Goal: Task Accomplishment & Management: Use online tool/utility

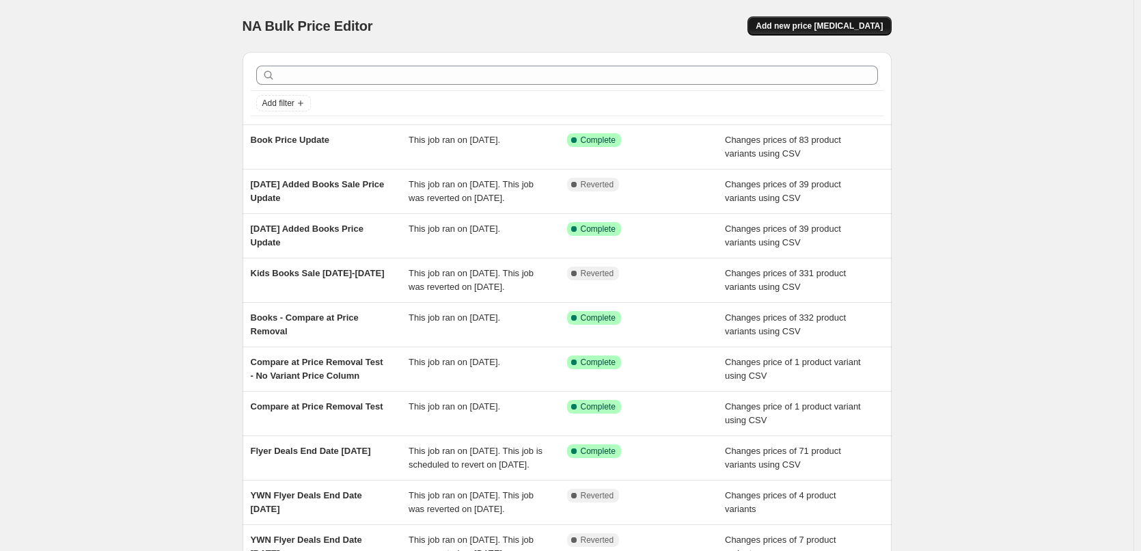
click at [821, 28] on span "Add new price [MEDICAL_DATA]" at bounding box center [819, 26] width 127 height 11
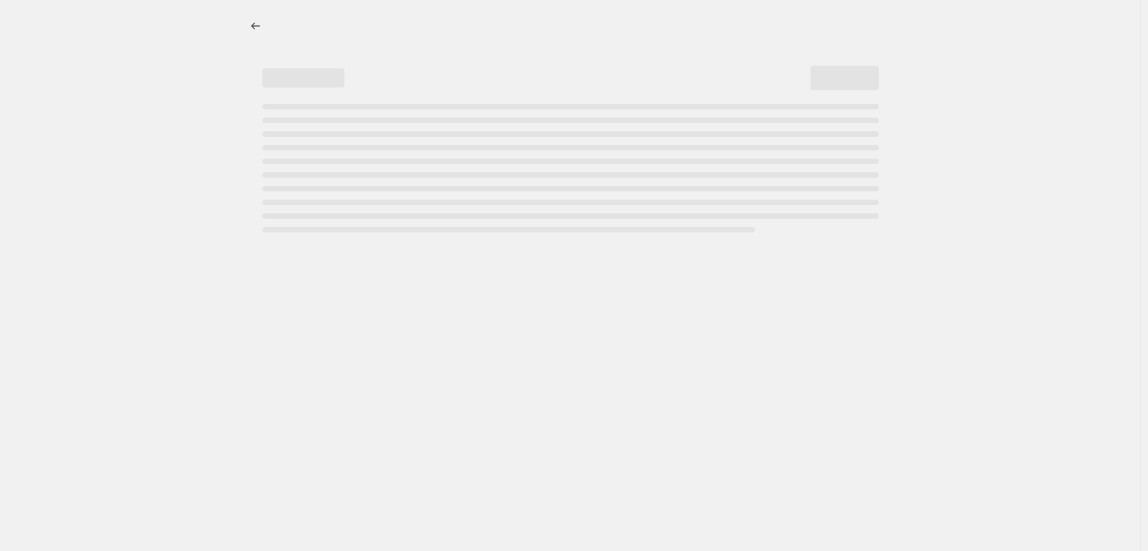
select select "percentage"
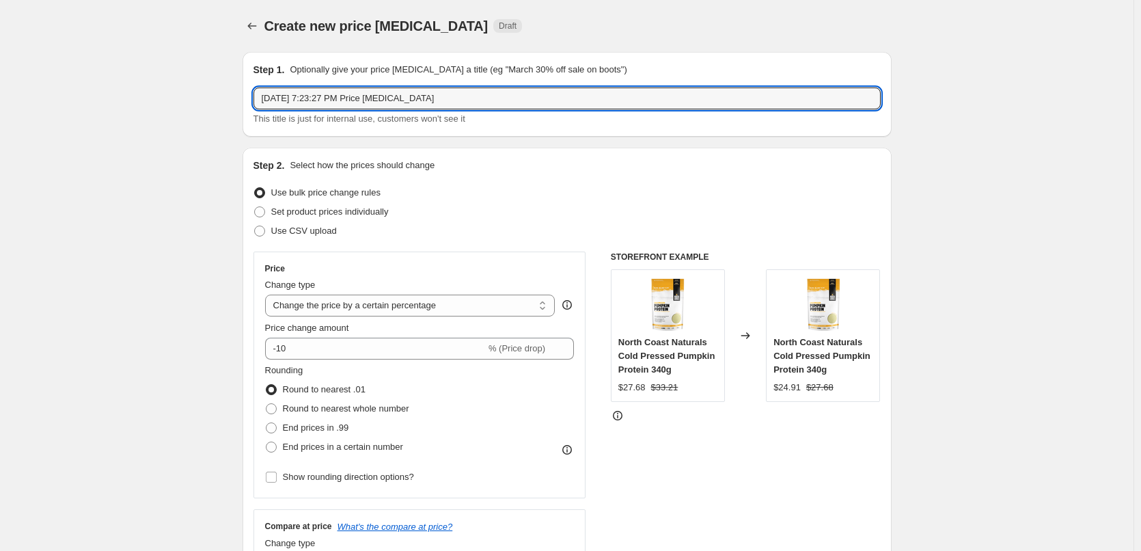
drag, startPoint x: 502, startPoint y: 95, endPoint x: 204, endPoint y: 92, distance: 297.3
type input "YWN [DATE] Flyer Deals"
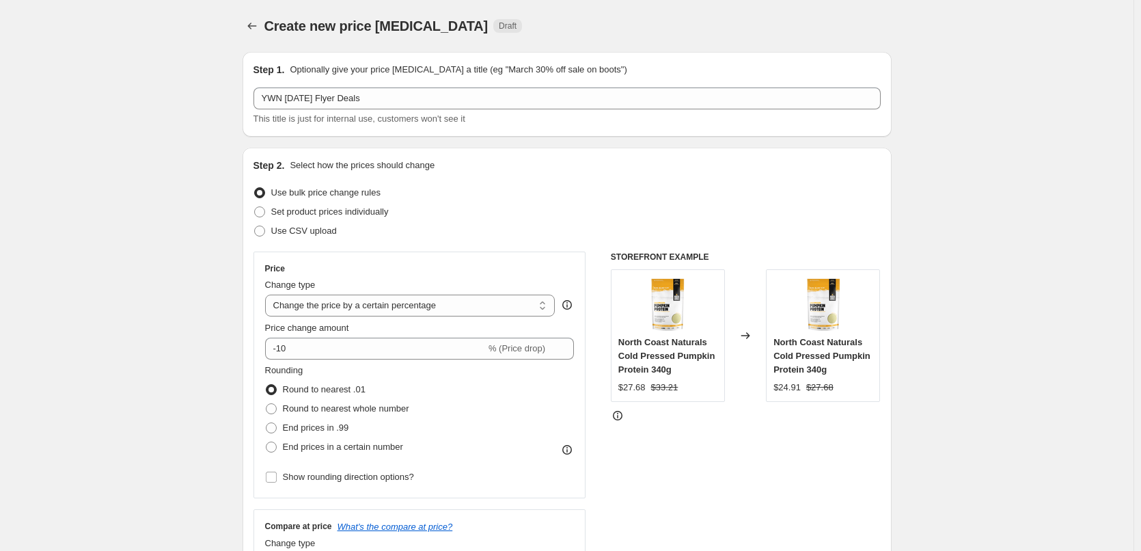
click at [264, 232] on span at bounding box center [259, 231] width 11 height 11
click at [255, 226] on input "Use CSV upload" at bounding box center [254, 226] width 1 height 1
radio input "true"
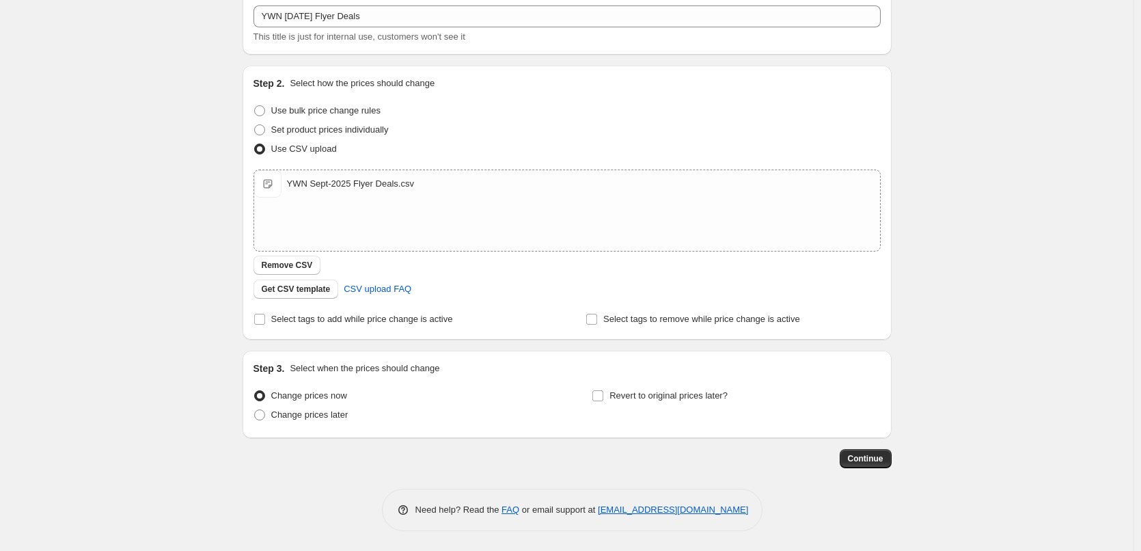
scroll to position [83, 0]
click at [265, 415] on span at bounding box center [259, 414] width 11 height 11
click at [255, 409] on input "Change prices later" at bounding box center [254, 409] width 1 height 1
radio input "true"
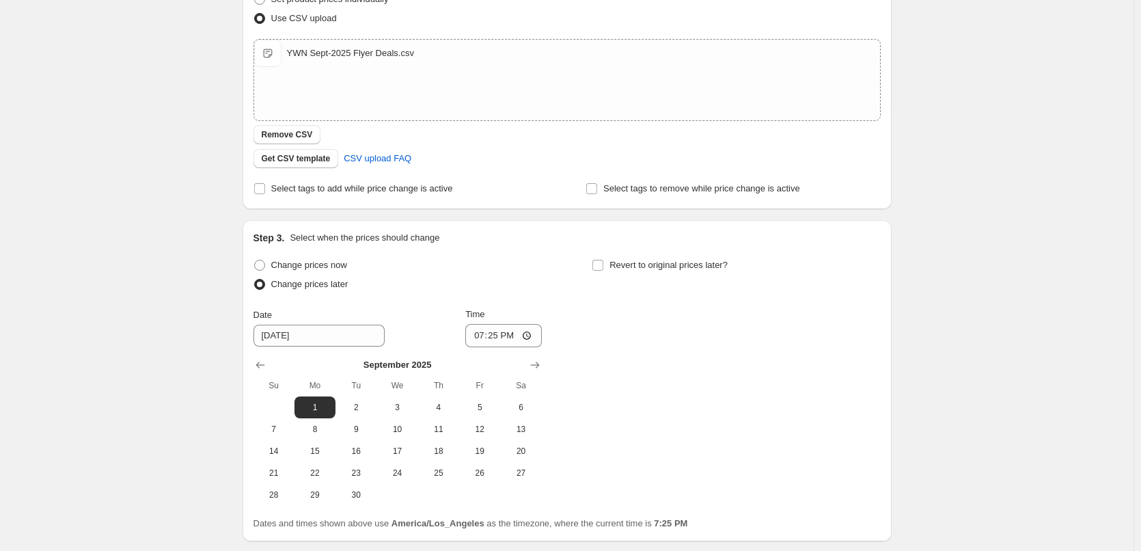
scroll to position [219, 0]
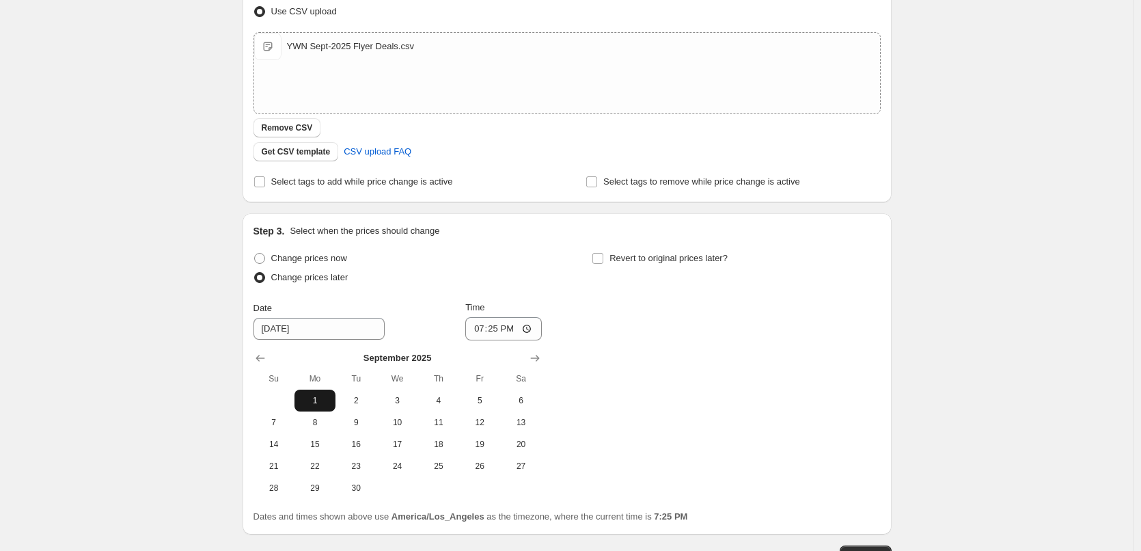
click at [314, 402] on span "1" at bounding box center [315, 400] width 30 height 11
click at [476, 329] on input "19:25" at bounding box center [503, 328] width 77 height 23
type input "00:00"
click at [1036, 333] on div "Create new price change job. This page is ready Create new price change job Dra…" at bounding box center [567, 214] width 1134 height 867
click at [602, 259] on input "Revert to original prices later?" at bounding box center [597, 258] width 11 height 11
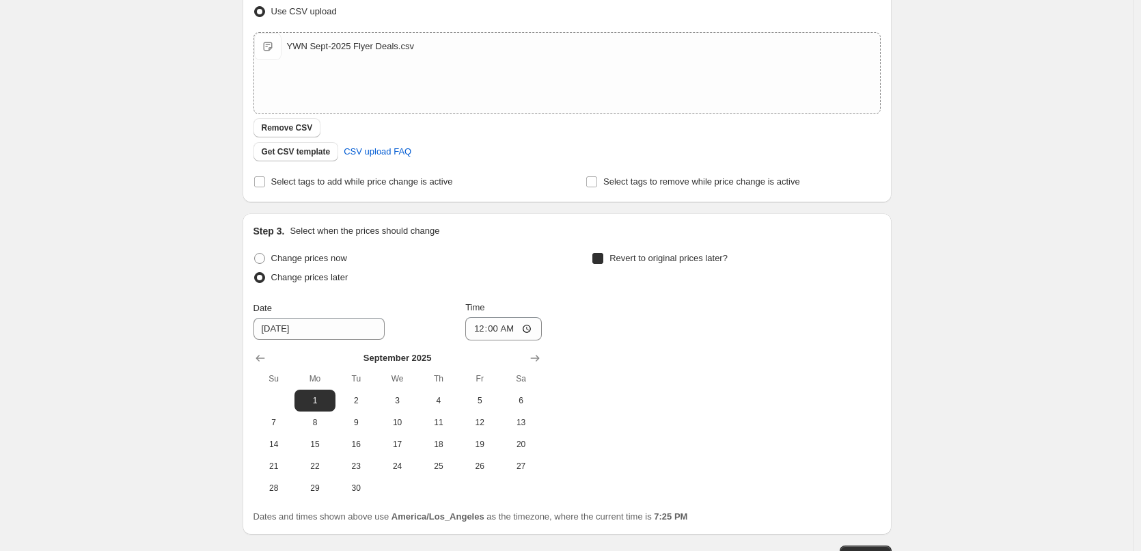
checkbox input "true"
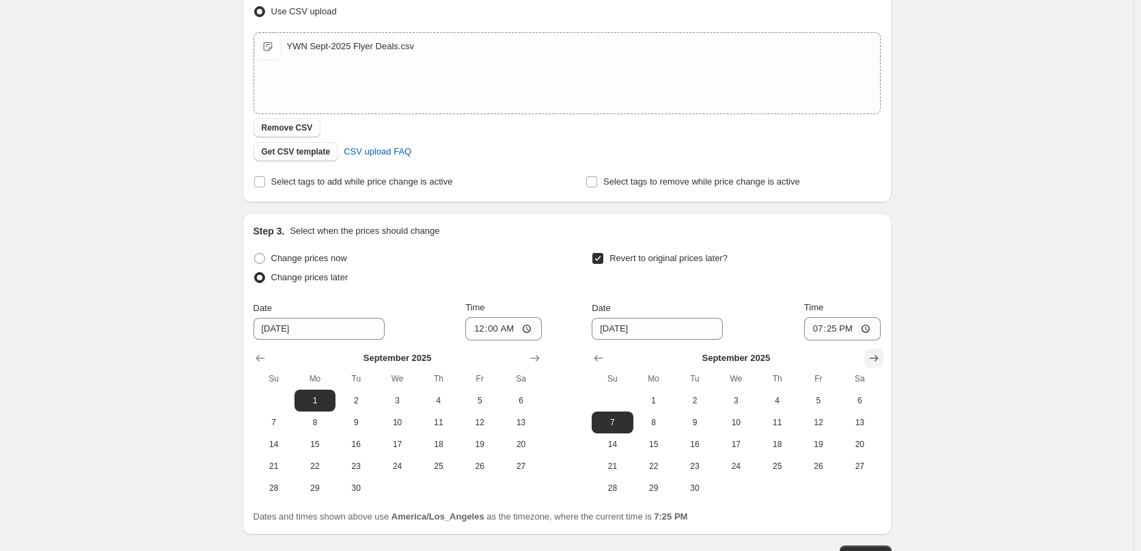
click at [873, 356] on icon "Show next month, October 2025" at bounding box center [874, 358] width 14 height 14
click at [746, 403] on span "1" at bounding box center [736, 400] width 30 height 11
click at [817, 325] on input "19:25" at bounding box center [842, 328] width 77 height 23
click at [605, 362] on icon "Show previous month, September 2025" at bounding box center [599, 358] width 14 height 14
click at [702, 489] on span "30" at bounding box center [695, 487] width 30 height 11
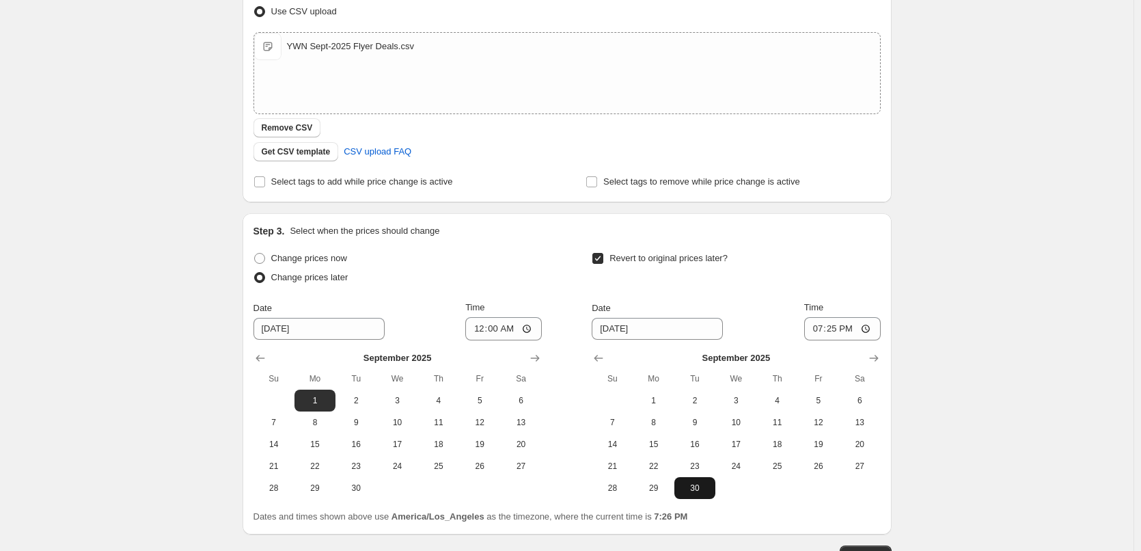
type input "9/30/2025"
click at [810, 331] on input "19:25" at bounding box center [842, 328] width 77 height 23
type input "23:59"
click at [996, 308] on div "Create new price change job. This page is ready Create new price change job Dra…" at bounding box center [567, 214] width 1134 height 867
click at [829, 327] on input "23:59" at bounding box center [842, 328] width 77 height 23
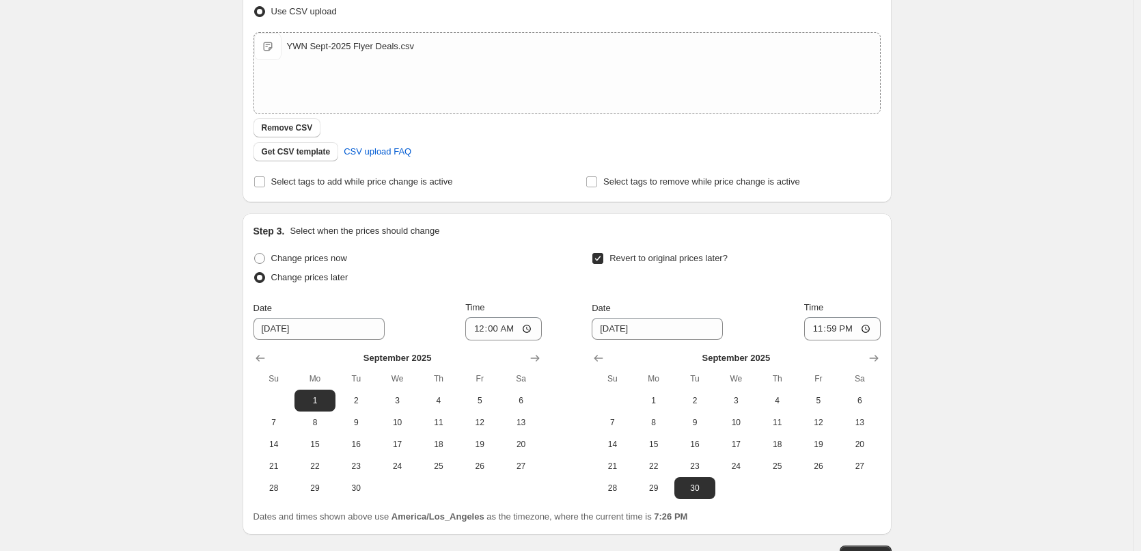
click at [971, 356] on div "Create new price change job. This page is ready Create new price change job Dra…" at bounding box center [567, 214] width 1134 height 867
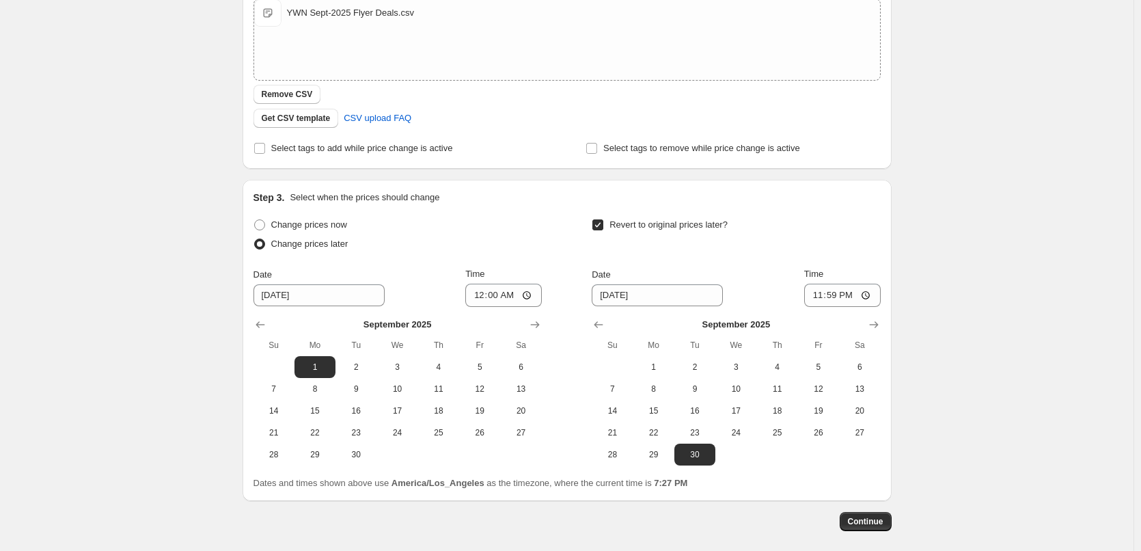
scroll to position [316, 0]
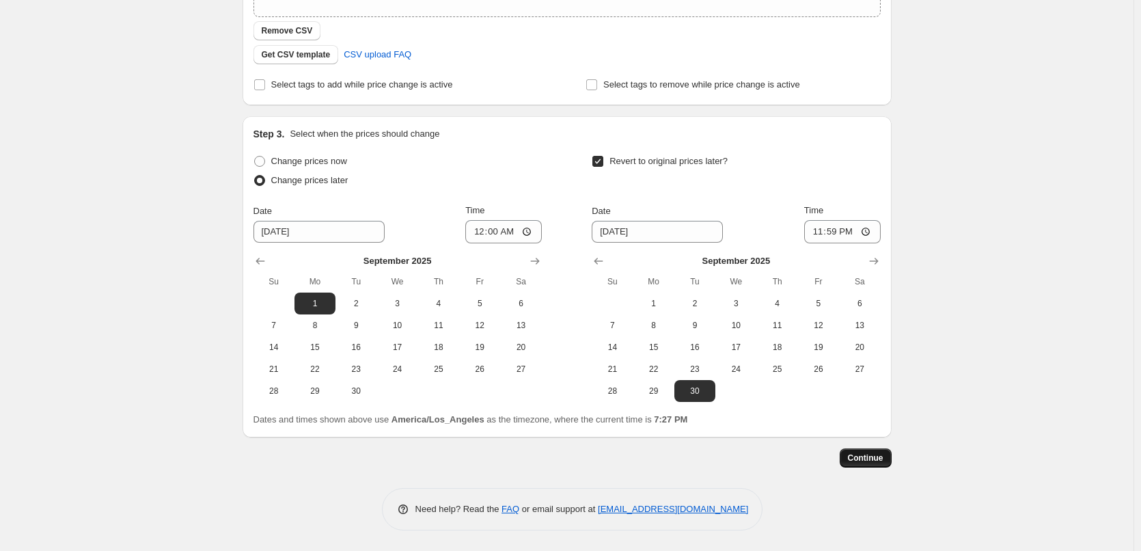
click at [865, 462] on span "Continue" at bounding box center [866, 457] width 36 height 11
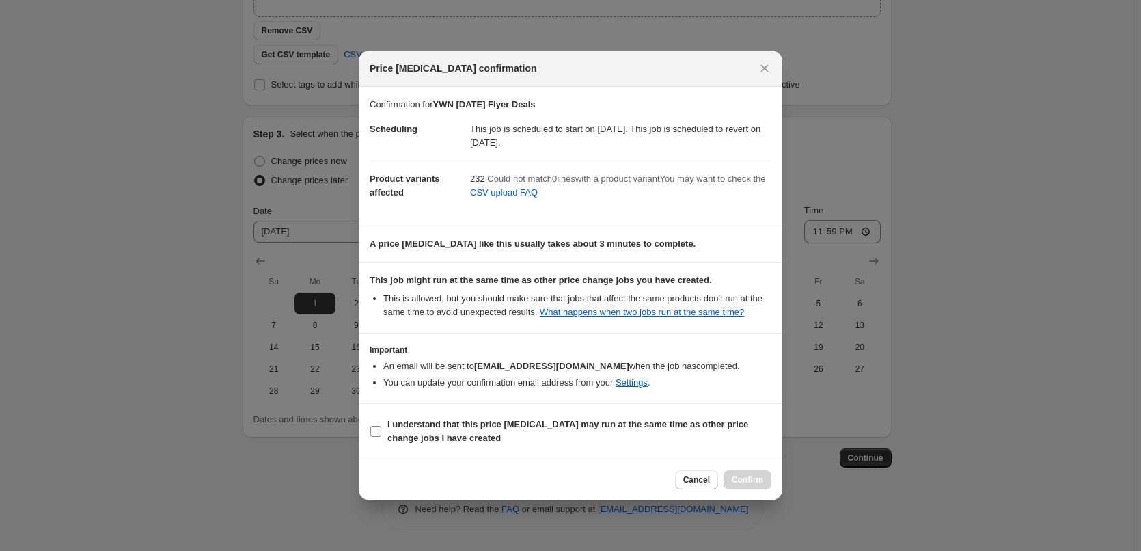
click at [377, 435] on input "I understand that this price change job may run at the same time as other price…" at bounding box center [375, 431] width 11 height 11
checkbox input "true"
click at [751, 485] on span "Confirm" at bounding box center [747, 479] width 31 height 11
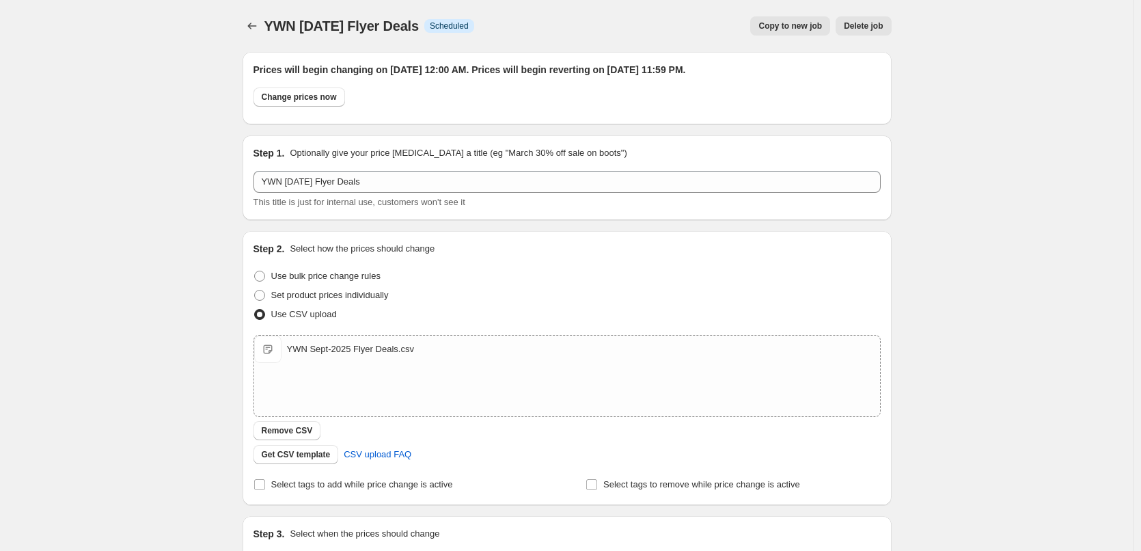
click at [1010, 479] on div "YWN Sept 2025 Flyer Deals. This page is ready YWN Sept 2025 Flyer Deals Info Sc…" at bounding box center [567, 475] width 1134 height 951
